Goal: Information Seeking & Learning: Learn about a topic

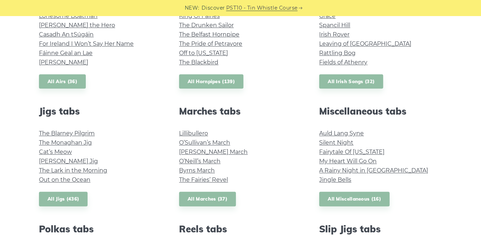
scroll to position [321, 0]
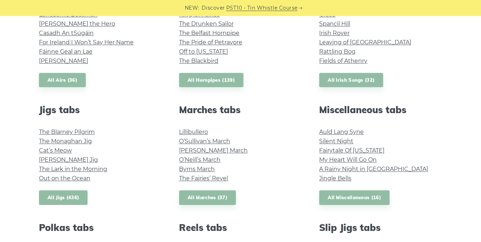
click at [63, 197] on link "All Jigs (436)" at bounding box center [63, 197] width 49 height 15
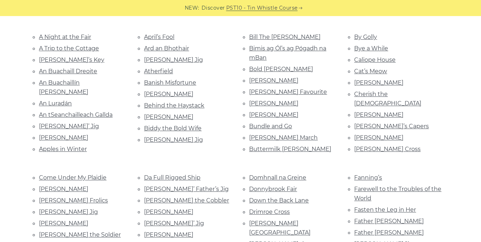
scroll to position [182, 0]
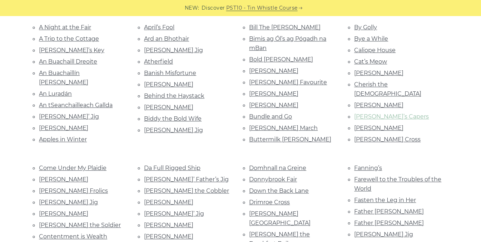
click at [386, 113] on link "Ciaran’s Capers" at bounding box center [391, 116] width 75 height 7
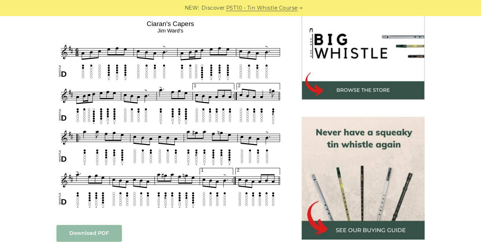
scroll to position [219, 0]
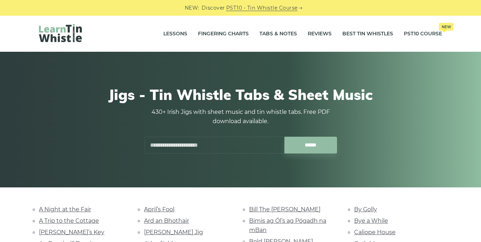
scroll to position [182, 0]
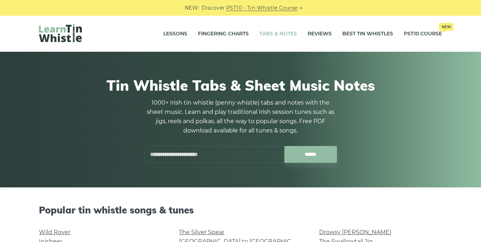
scroll to position [321, 0]
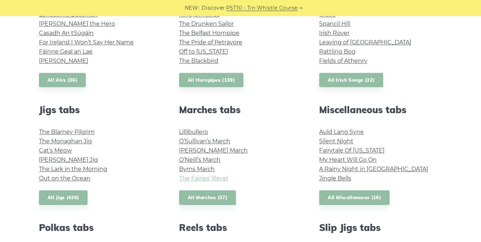
click at [205, 180] on link "The Fairies’ Revel" at bounding box center [203, 178] width 49 height 7
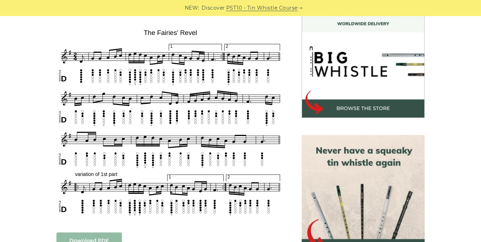
scroll to position [208, 0]
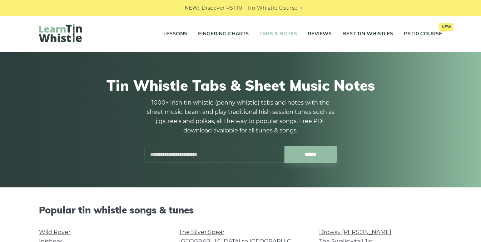
scroll to position [321, 0]
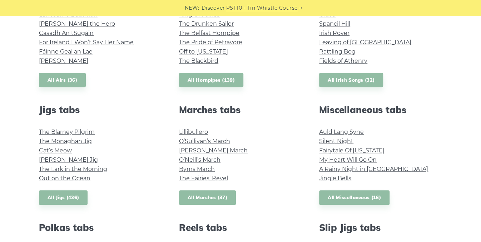
click at [203, 197] on link "All Marches (37)" at bounding box center [207, 197] width 57 height 15
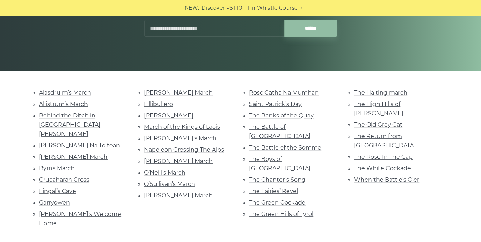
scroll to position [118, 0]
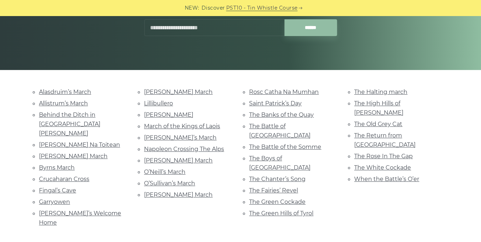
click at [318, 105] on li "Saint Patrick’s Day" at bounding box center [293, 104] width 88 height 10
click at [301, 91] on link "Rosc Catha Na Mumhan" at bounding box center [284, 92] width 70 height 7
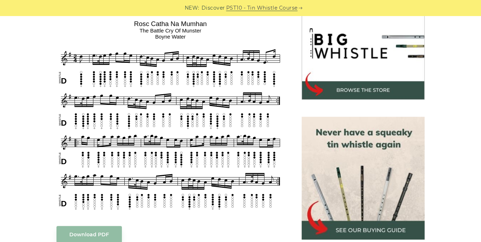
scroll to position [226, 0]
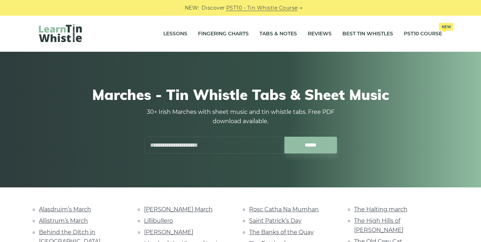
scroll to position [118, 0]
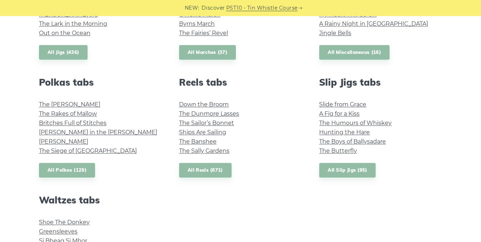
scroll to position [468, 0]
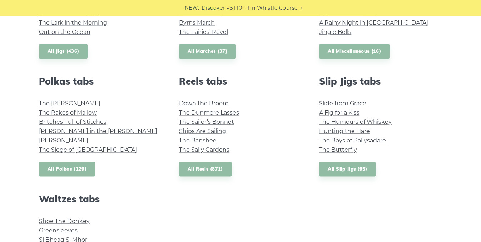
click at [76, 168] on link "All Polkas (129)" at bounding box center [67, 169] width 56 height 15
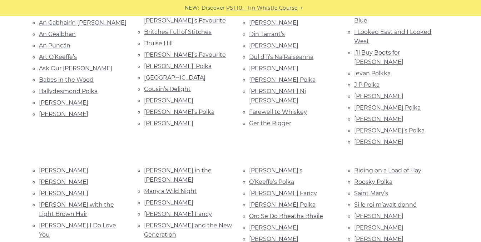
scroll to position [200, 0]
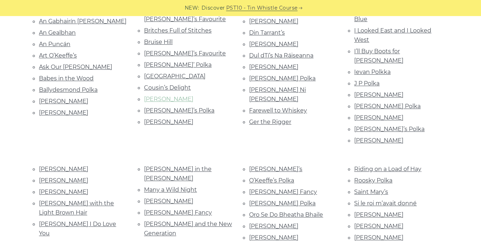
click at [173, 96] on link "[PERSON_NAME]" at bounding box center [168, 99] width 49 height 7
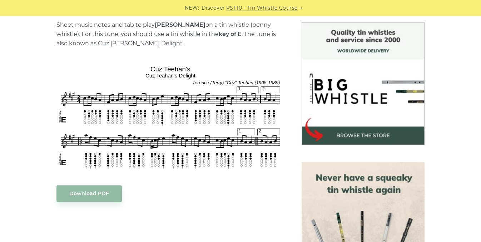
scroll to position [184, 0]
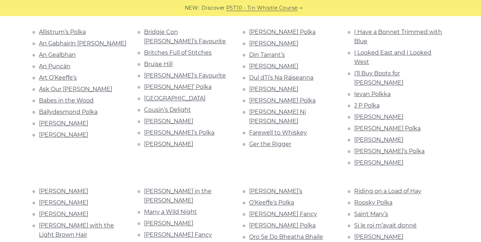
scroll to position [177, 0]
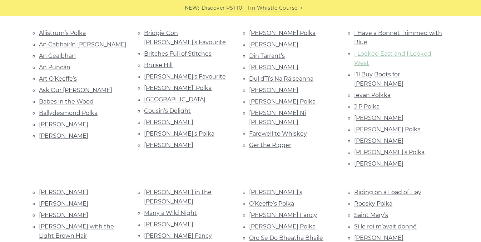
click at [409, 52] on link "I Looked East and I Looked West" at bounding box center [392, 58] width 77 height 16
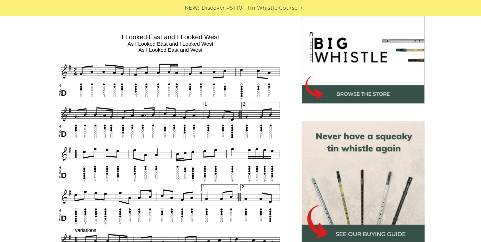
scroll to position [225, 0]
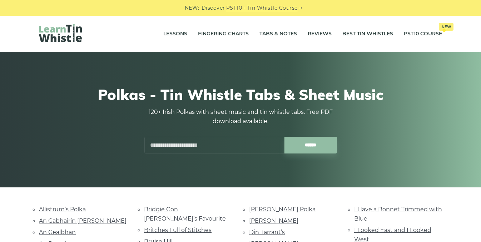
scroll to position [177, 0]
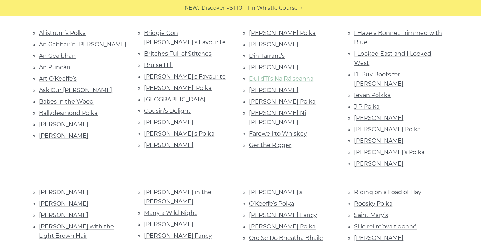
click at [258, 79] on link "Dul dTí’s Na Ráiseanna" at bounding box center [281, 78] width 64 height 7
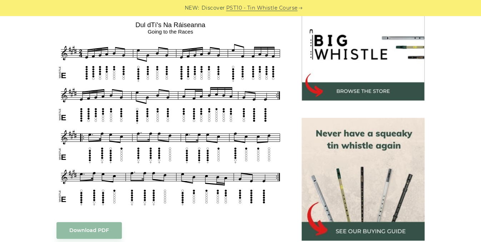
scroll to position [228, 0]
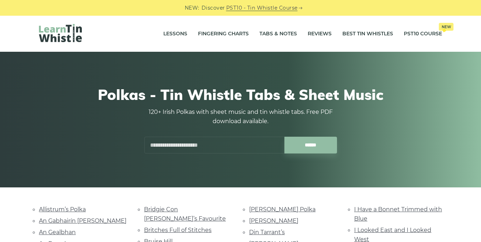
scroll to position [177, 0]
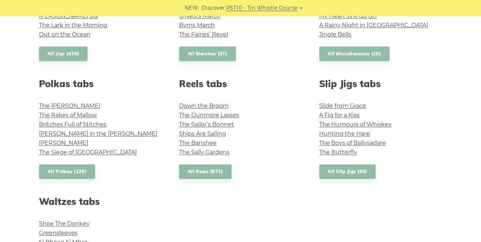
scroll to position [461, 0]
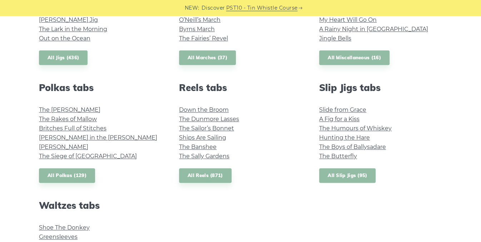
click at [352, 173] on link "All Slip Jigs (95)" at bounding box center [347, 175] width 56 height 15
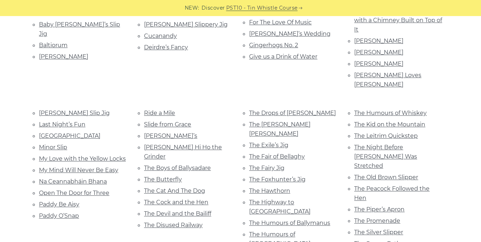
scroll to position [267, 0]
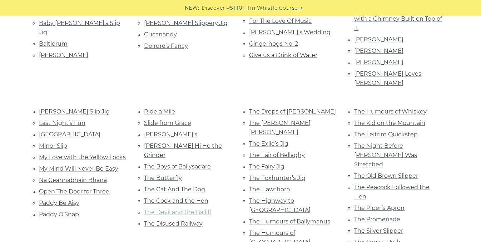
click at [184, 209] on link "The Devil and the Bailiff" at bounding box center [177, 212] width 67 height 7
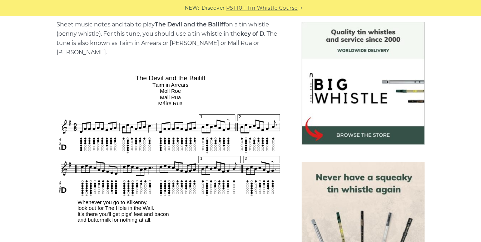
scroll to position [184, 0]
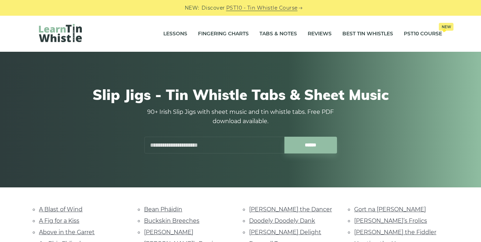
scroll to position [267, 0]
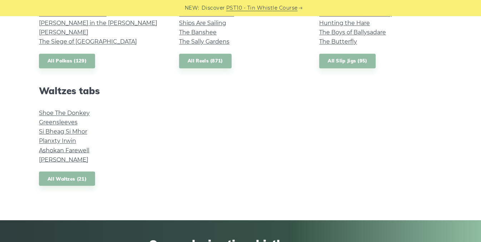
scroll to position [577, 0]
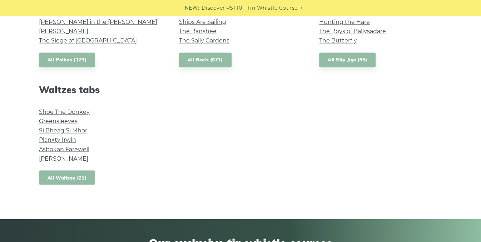
click at [68, 175] on link "All Waltzes (21)" at bounding box center [67, 177] width 56 height 15
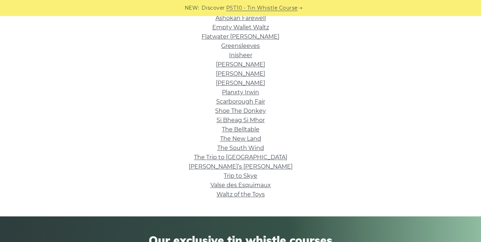
scroll to position [202, 0]
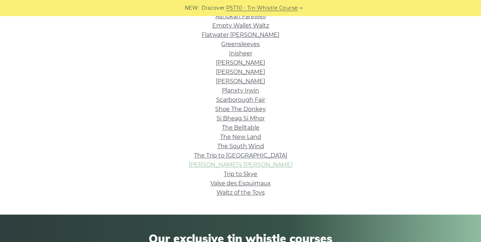
click at [267, 164] on link "[PERSON_NAME]’s [PERSON_NAME]" at bounding box center [241, 165] width 104 height 7
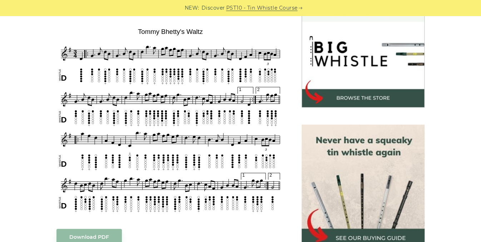
scroll to position [219, 0]
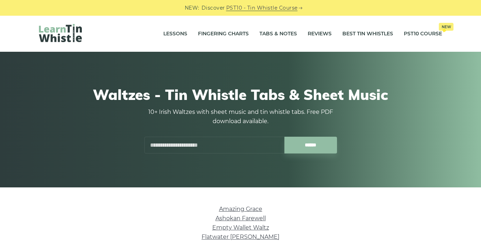
scroll to position [202, 0]
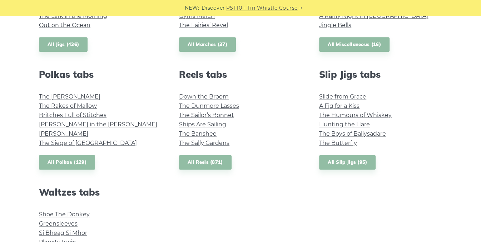
scroll to position [472, 0]
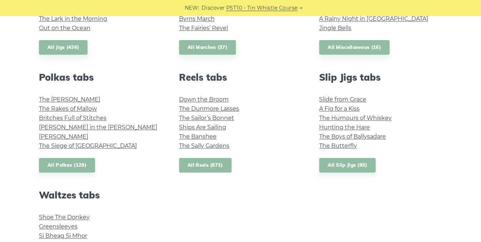
click at [204, 167] on link "All Reels (871)" at bounding box center [205, 165] width 53 height 15
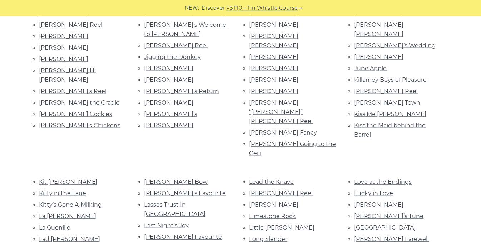
scroll to position [788, 0]
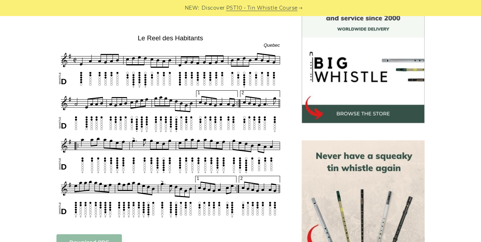
scroll to position [205, 0]
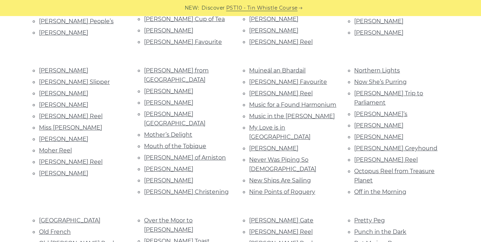
scroll to position [1195, 0]
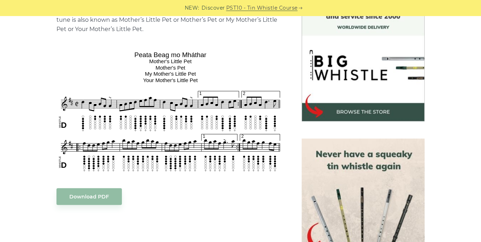
scroll to position [205, 0]
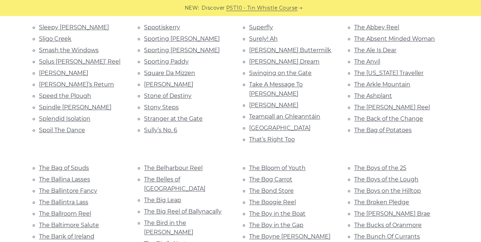
scroll to position [1723, 0]
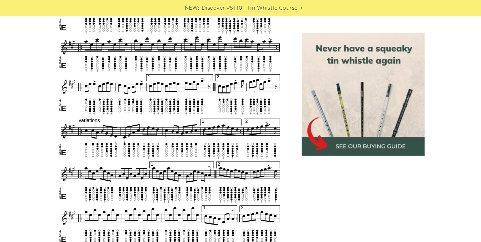
scroll to position [323, 0]
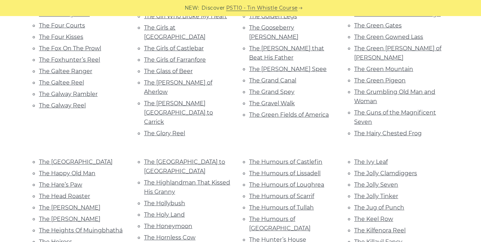
scroll to position [2349, 0]
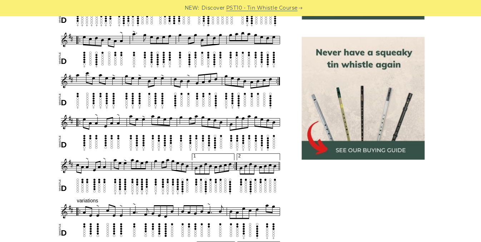
scroll to position [304, 0]
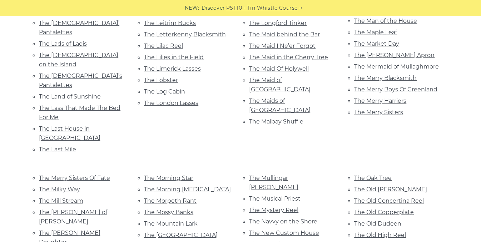
scroll to position [2670, 0]
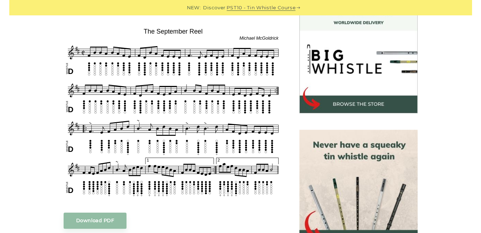
scroll to position [211, 0]
